Goal: Task Accomplishment & Management: Manage account settings

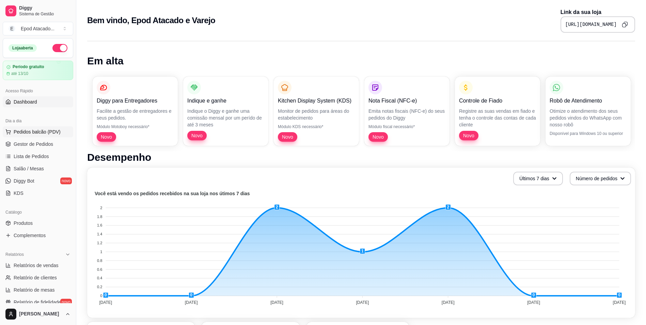
click at [42, 131] on span "Pedidos balcão (PDV)" at bounding box center [37, 131] width 47 height 7
click at [43, 146] on span "Gestor de Pedidos" at bounding box center [33, 144] width 39 height 7
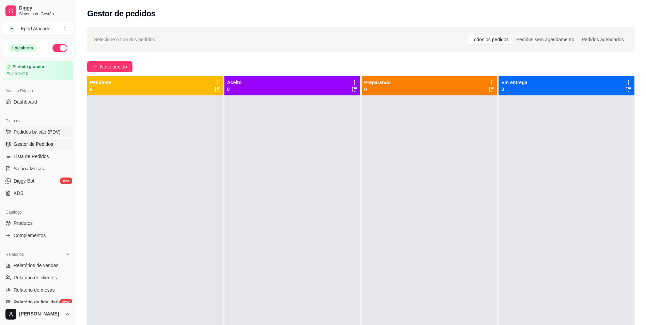
click at [37, 133] on span "Pedidos balcão (PDV)" at bounding box center [37, 131] width 47 height 7
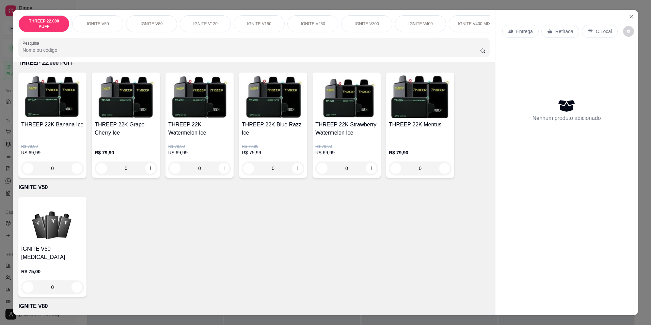
click at [98, 28] on div "IGNITE V50" at bounding box center [97, 23] width 51 height 17
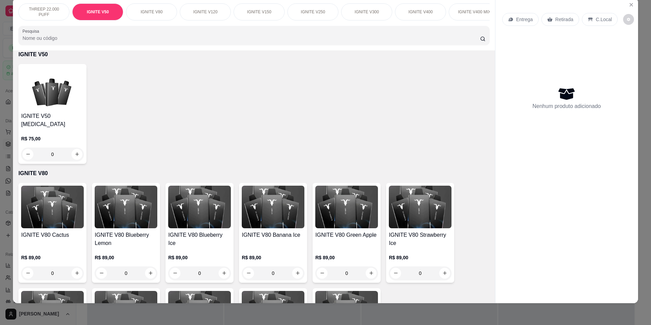
click at [141, 13] on p "IGNITE V80" at bounding box center [152, 11] width 22 height 5
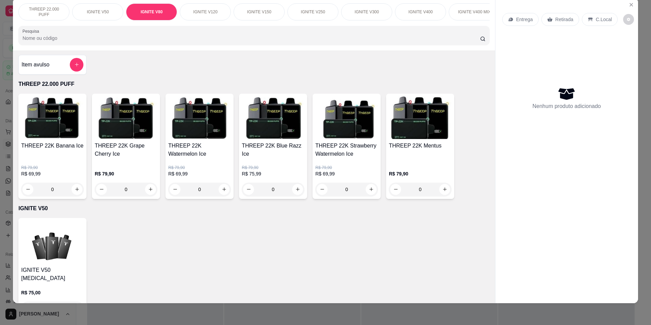
scroll to position [0, 0]
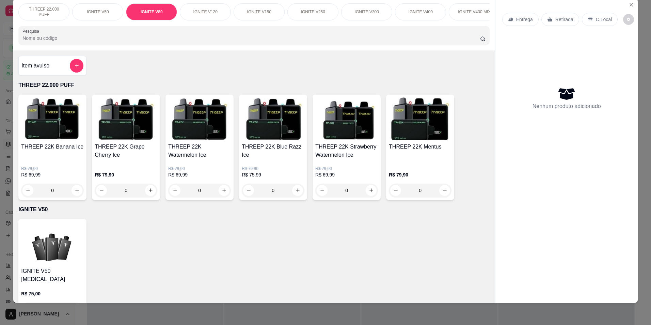
click at [196, 20] on div "IGNITE V120" at bounding box center [205, 11] width 51 height 17
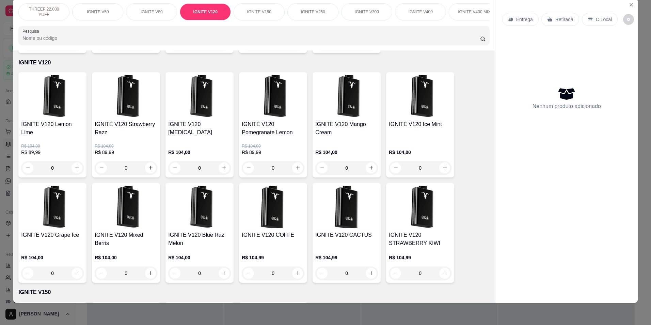
click at [160, 14] on div "IGNITE V80" at bounding box center [151, 11] width 51 height 17
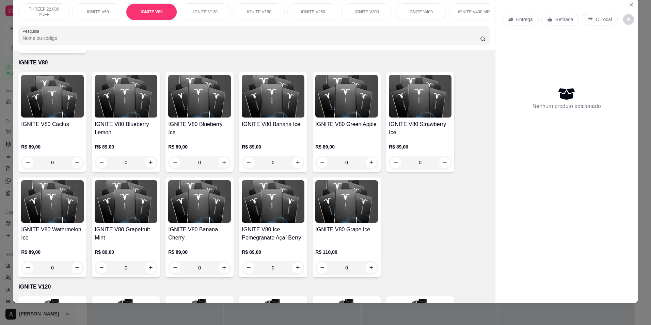
click at [200, 7] on div "IGNITE V120" at bounding box center [205, 11] width 51 height 17
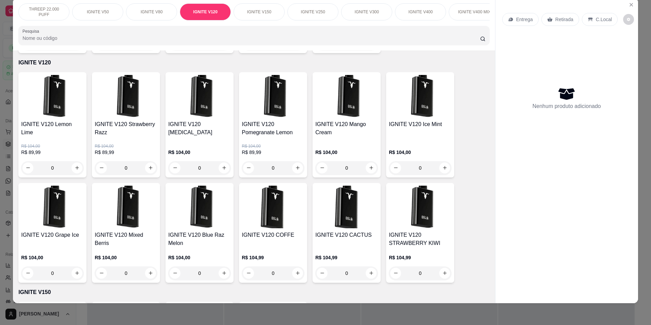
click at [250, 9] on div "IGNITE V150" at bounding box center [258, 11] width 51 height 17
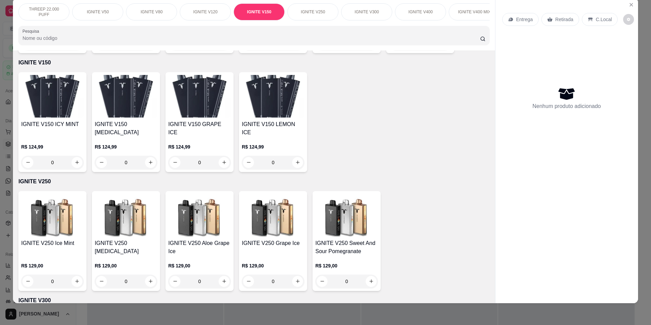
click at [301, 9] on p "IGNITE V250" at bounding box center [313, 11] width 24 height 5
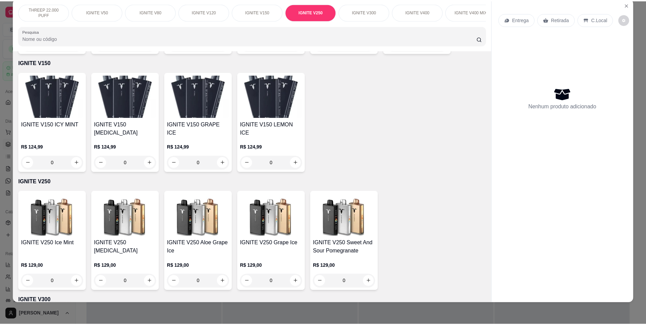
scroll to position [829, 0]
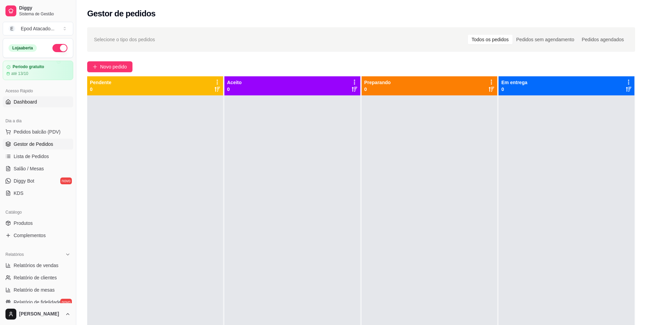
click at [32, 99] on span "Dashboard" at bounding box center [25, 101] width 23 height 7
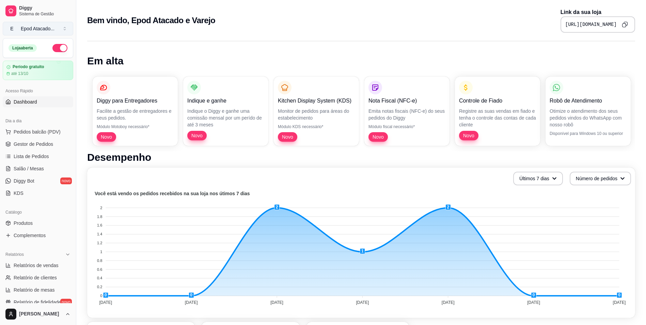
click at [36, 32] on button "E Epod Atacado ..." at bounding box center [38, 29] width 70 height 14
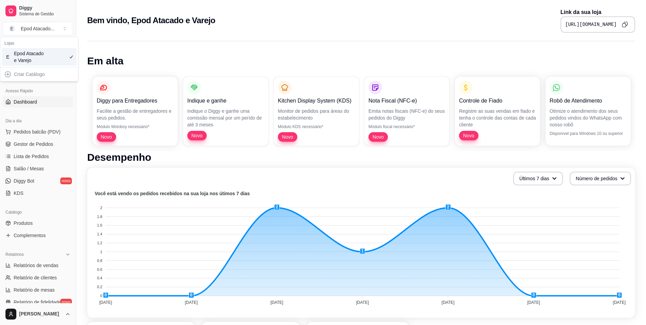
click at [30, 54] on div "Epod Atacado e Varejo" at bounding box center [29, 57] width 31 height 14
click at [11, 49] on div "Loja aberta" at bounding box center [23, 47] width 28 height 7
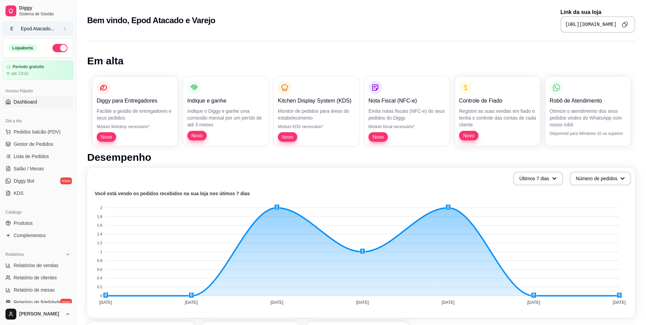
click at [23, 33] on button "E Epod Atacado ..." at bounding box center [38, 29] width 70 height 14
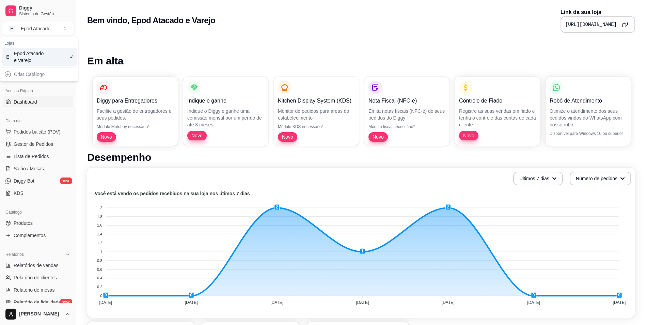
click at [10, 74] on div "Criar Catálogo" at bounding box center [39, 74] width 75 height 11
click at [11, 59] on div "E Epod Atacado e Varejo" at bounding box center [39, 57] width 75 height 18
click at [10, 54] on span "E" at bounding box center [7, 56] width 7 height 7
click at [30, 11] on span "Diggy" at bounding box center [44, 8] width 51 height 6
click at [21, 2] on div "Diggy Sistema de Gestão E Epod Atacado ..." at bounding box center [38, 19] width 76 height 38
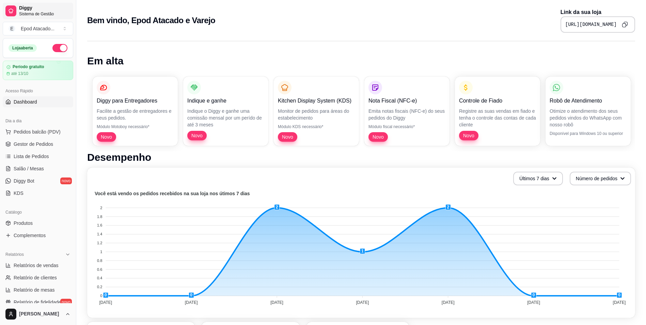
click at [15, 11] on div at bounding box center [10, 10] width 11 height 11
click at [20, 47] on div "Loja aberta" at bounding box center [23, 47] width 28 height 7
click at [57, 50] on button "button" at bounding box center [59, 48] width 15 height 8
click at [55, 48] on button "button" at bounding box center [59, 48] width 15 height 8
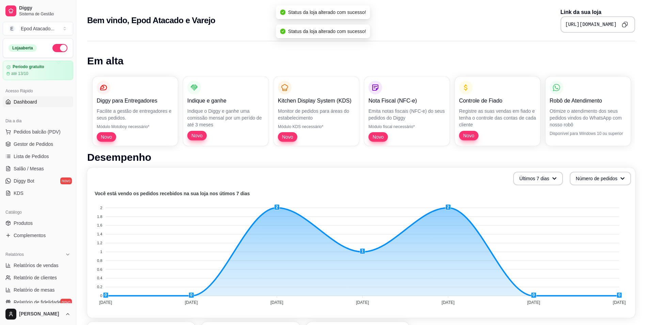
click at [560, 20] on div "[URL][DOMAIN_NAME]" at bounding box center [597, 24] width 75 height 16
click at [623, 25] on icon "Copy to clipboard" at bounding box center [624, 24] width 6 height 6
